Goal: Task Accomplishment & Management: Manage account settings

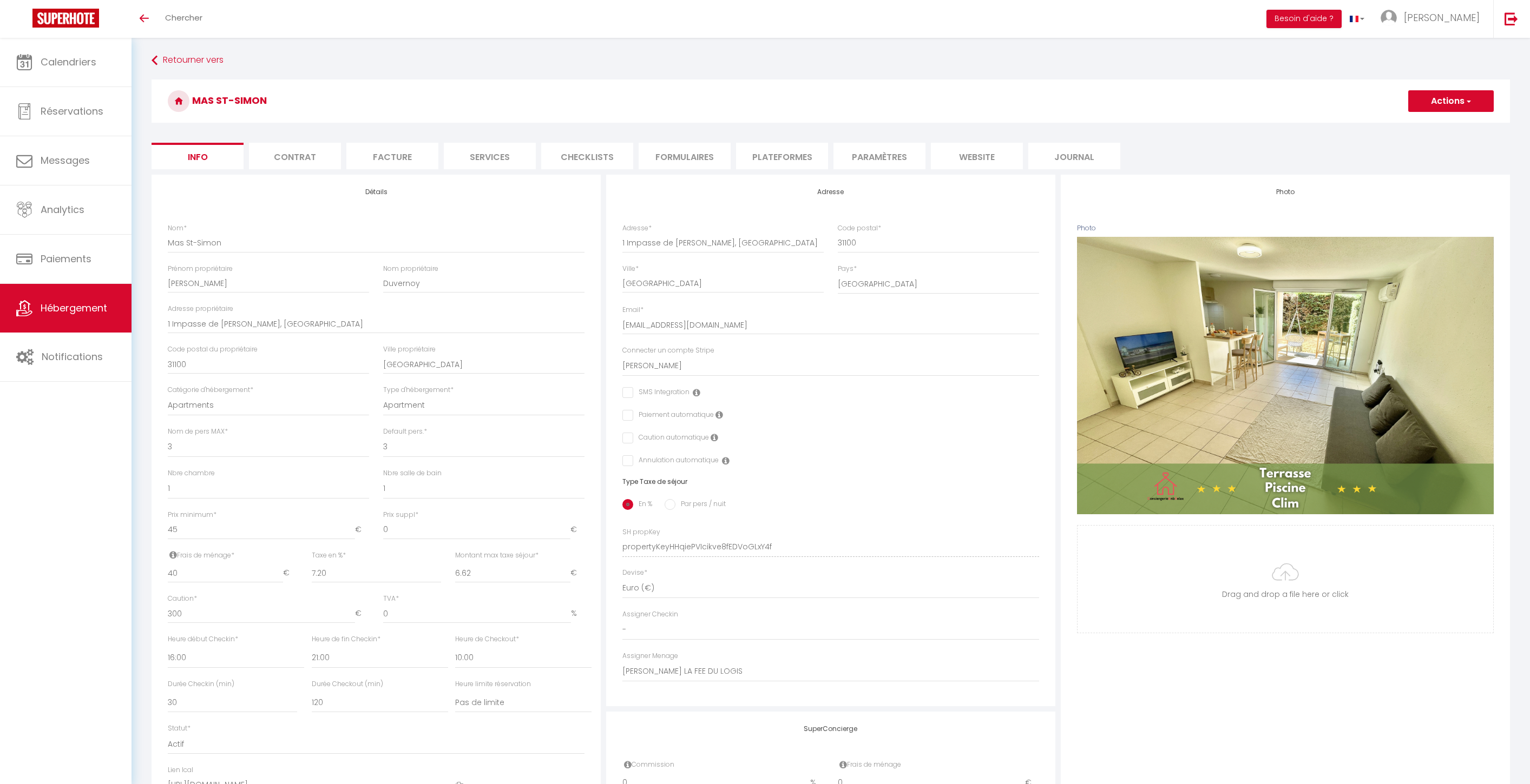
select select "3"
select select "1"
select select "16:00"
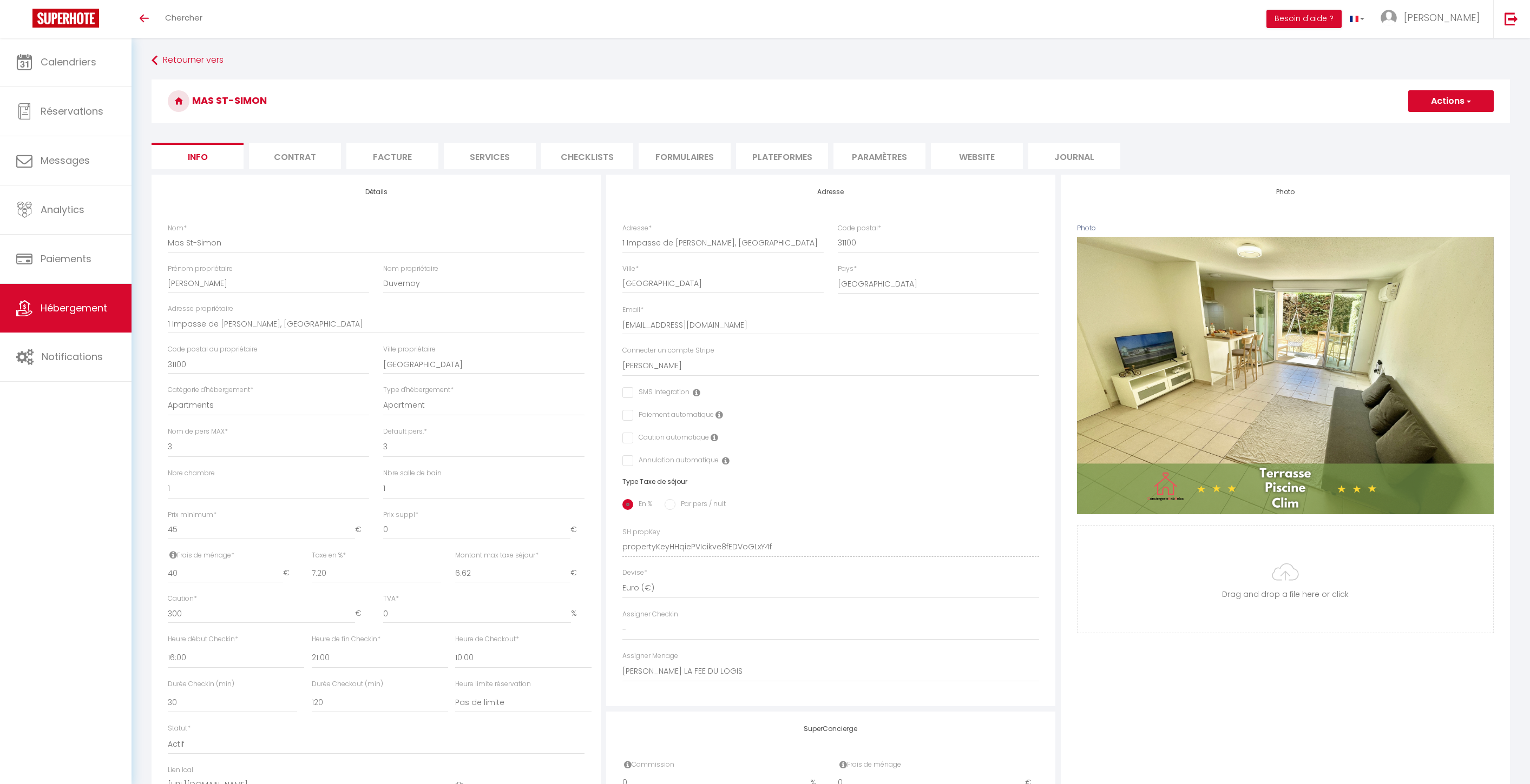
select select "21:00"
select select "10:00"
select select "30"
select select "120"
select select "14043"
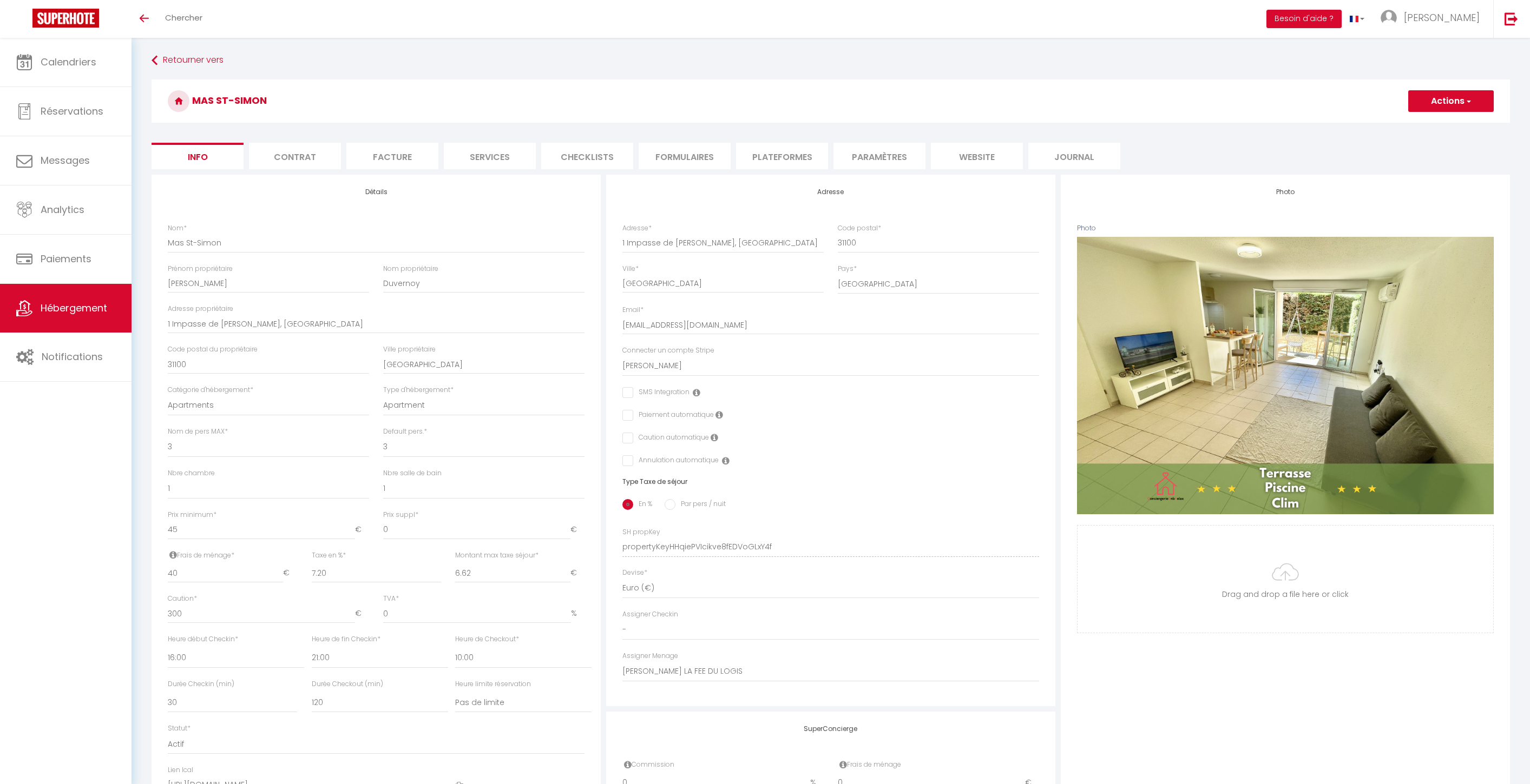
select select "28"
select select "14782"
